Goal: Task Accomplishment & Management: Manage account settings

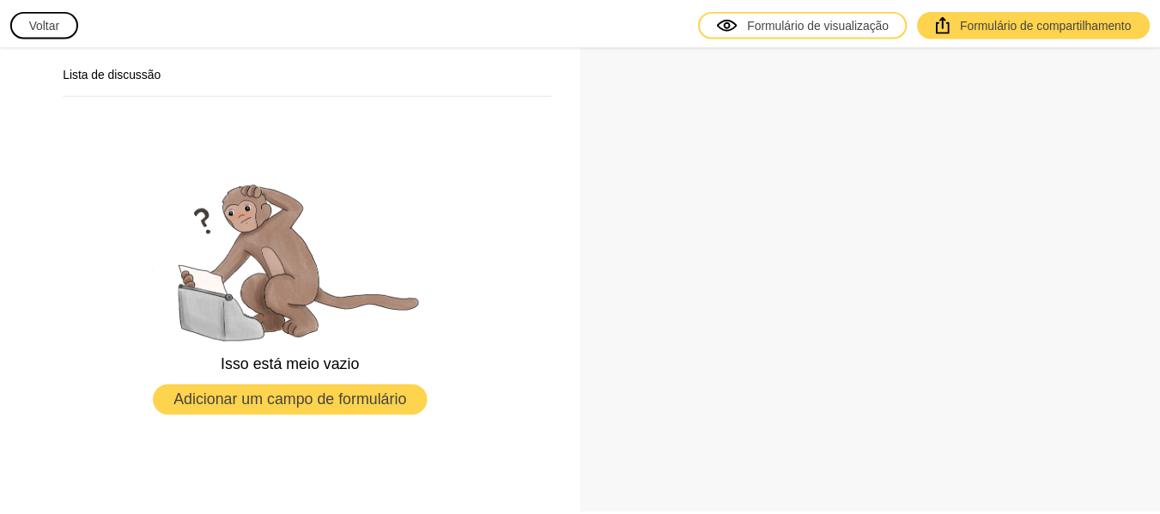
scroll to position [58, 0]
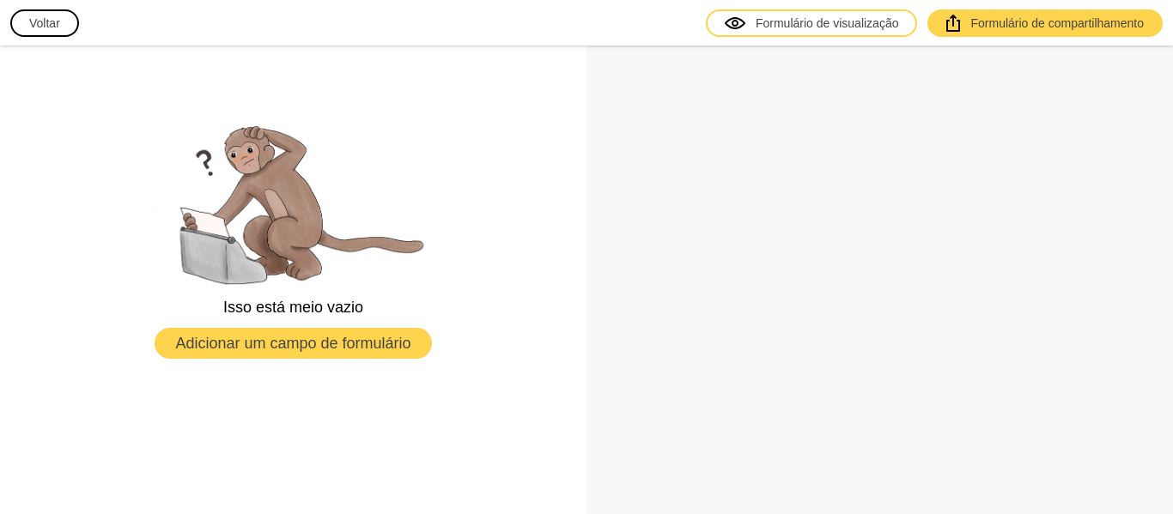
click at [54, 21] on font "Voltar" at bounding box center [44, 23] width 31 height 14
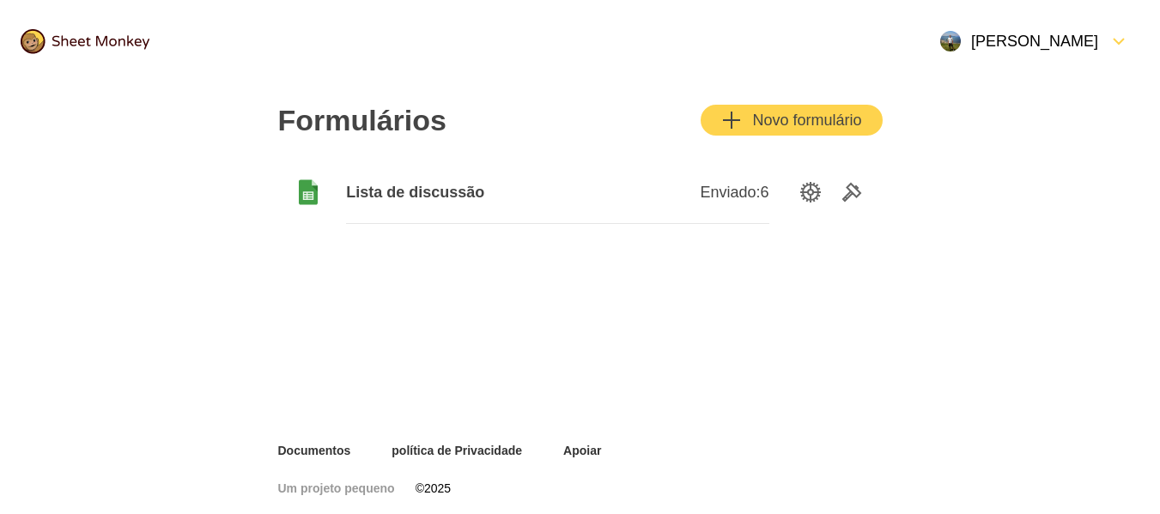
click at [447, 194] on font "Lista de discussão" at bounding box center [415, 192] width 138 height 17
click at [998, 39] on font "[PERSON_NAME]" at bounding box center [1034, 41] width 127 height 17
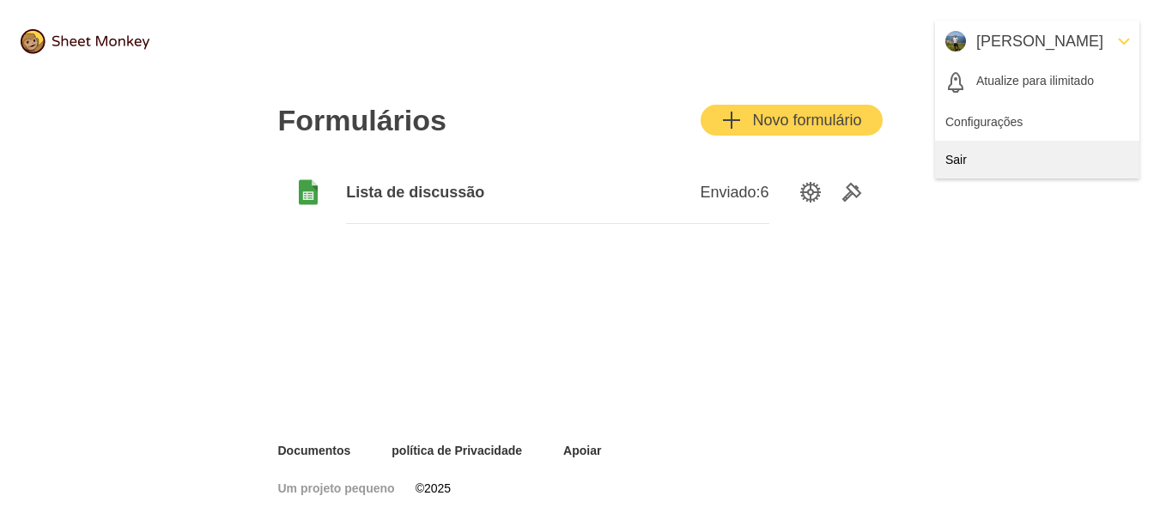
click at [959, 159] on font "Sair" at bounding box center [955, 160] width 21 height 14
